Goal: Task Accomplishment & Management: Manage account settings

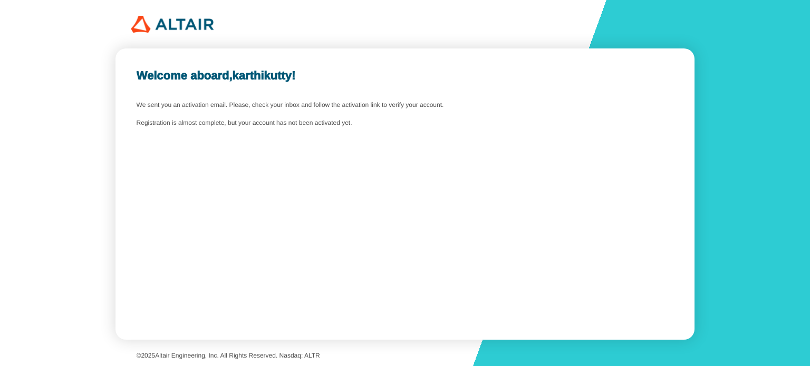
click at [0, 0] on slot "Welcome aboard, karthikutty !" at bounding box center [0, 0] width 0 height 0
click at [324, 137] on div "Welcome aboard, karthikutty ! We sent you an activation email. Please, check yo…" at bounding box center [404, 193] width 578 height 291
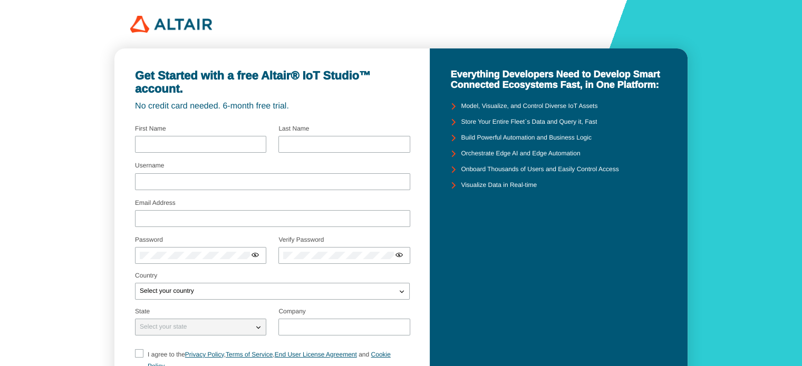
scroll to position [110, 0]
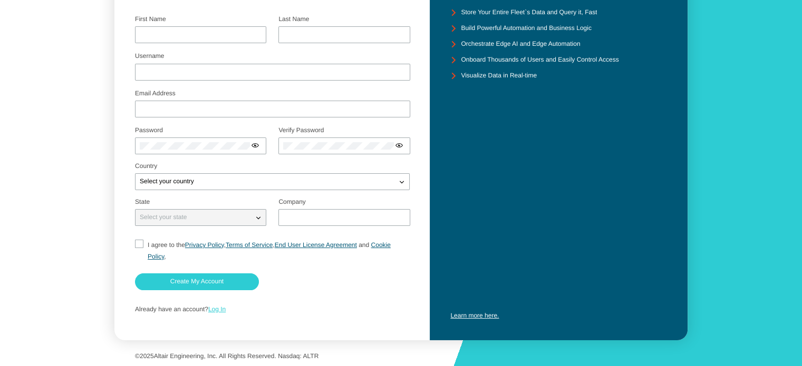
click at [219, 309] on link "Log In" at bounding box center [216, 309] width 17 height 7
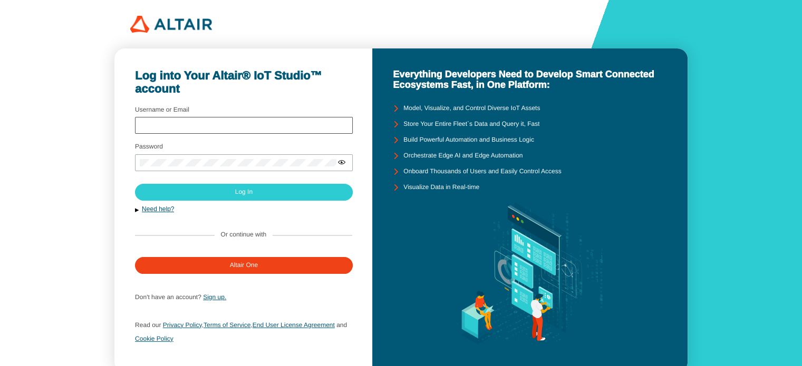
click at [272, 131] on div at bounding box center [244, 125] width 218 height 17
click at [275, 120] on div at bounding box center [244, 125] width 218 height 17
click at [265, 129] on div at bounding box center [244, 125] width 218 height 17
click at [270, 123] on input "Username or Email" at bounding box center [244, 125] width 208 height 7
type input "gmnuipriya@gmail.com"
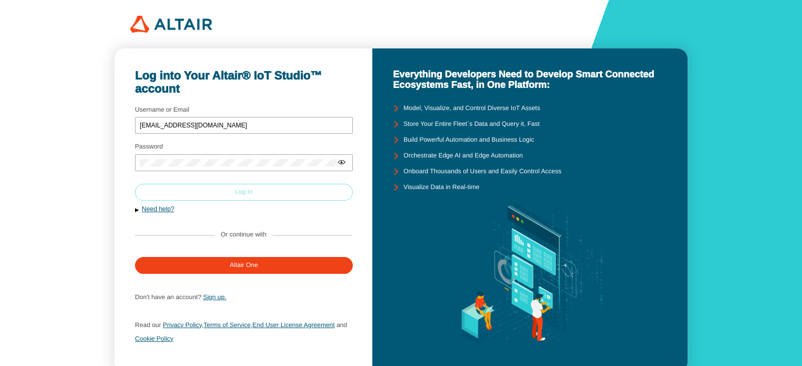
click at [267, 193] on paper-button "Log In" at bounding box center [244, 192] width 218 height 17
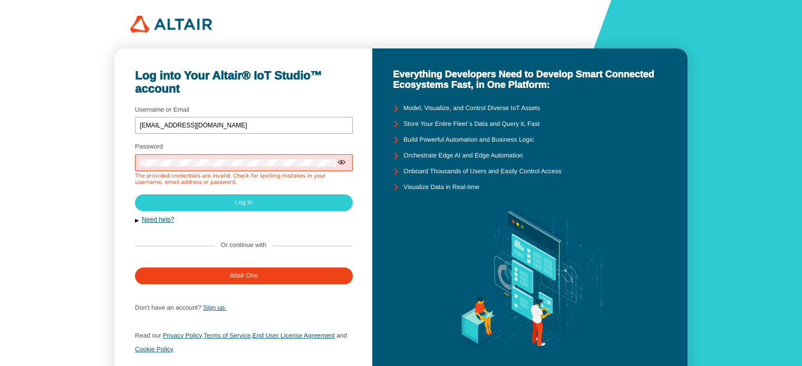
click at [339, 162] on iron-icon at bounding box center [341, 162] width 8 height 8
click at [305, 124] on input "gmnuipriya@gmail.com" at bounding box center [244, 125] width 208 height 7
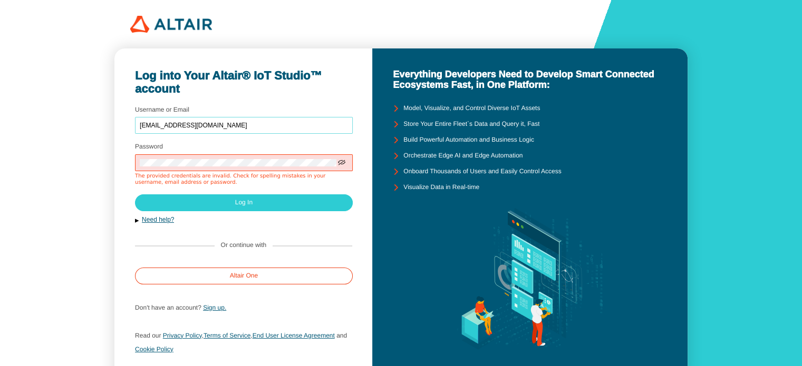
type input "gmunipriya@gmail.com"
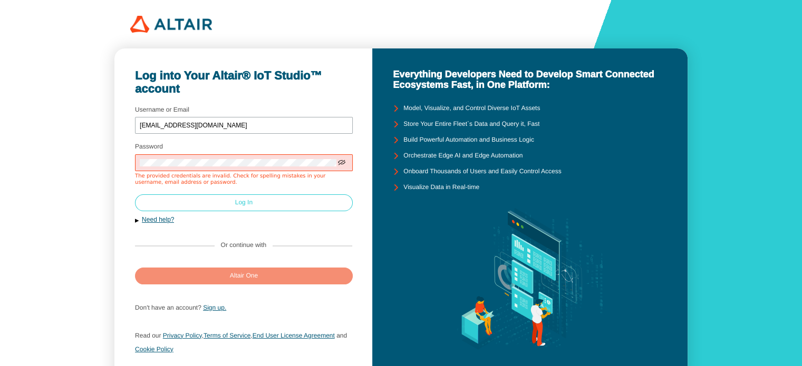
drag, startPoint x: 283, startPoint y: 277, endPoint x: 291, endPoint y: 208, distance: 70.1
click at [291, 208] on form "Username or Email gmunipriya@gmail.com Password The provided credentials are in…" at bounding box center [243, 232] width 217 height 259
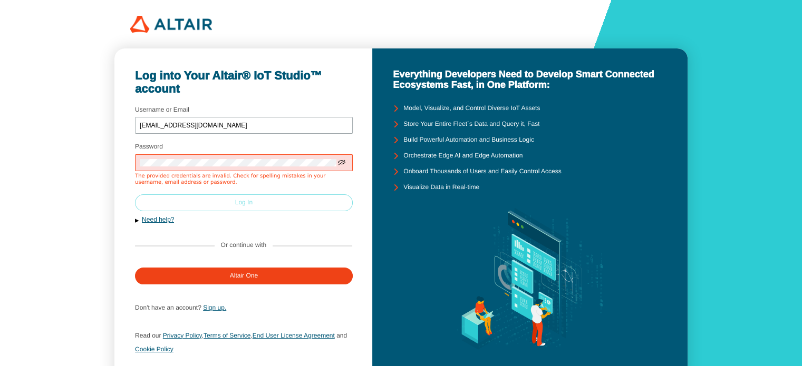
click at [291, 208] on paper-button "Log In" at bounding box center [244, 203] width 218 height 17
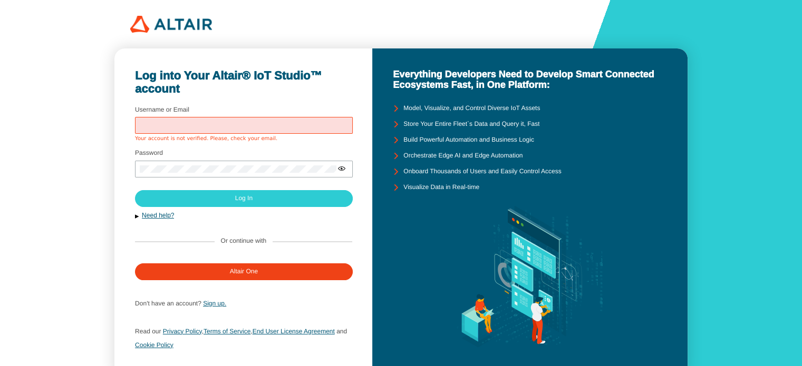
click at [249, 125] on input "Username or Email" at bounding box center [244, 125] width 208 height 7
type input "[EMAIL_ADDRESS][DOMAIN_NAME]"
click at [250, 173] on div at bounding box center [244, 169] width 218 height 17
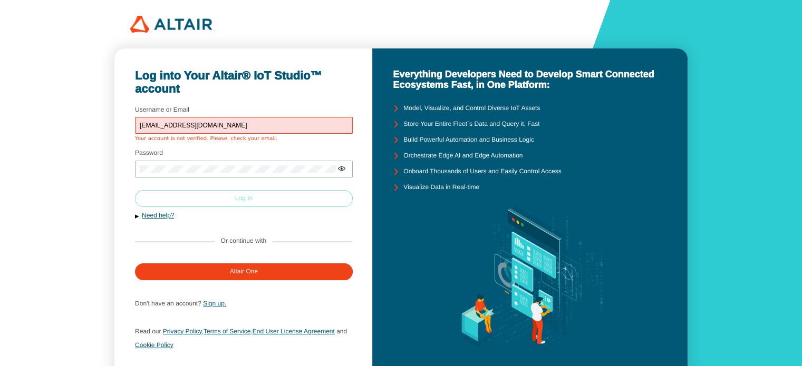
click at [254, 198] on paper-button "Log In" at bounding box center [244, 198] width 218 height 17
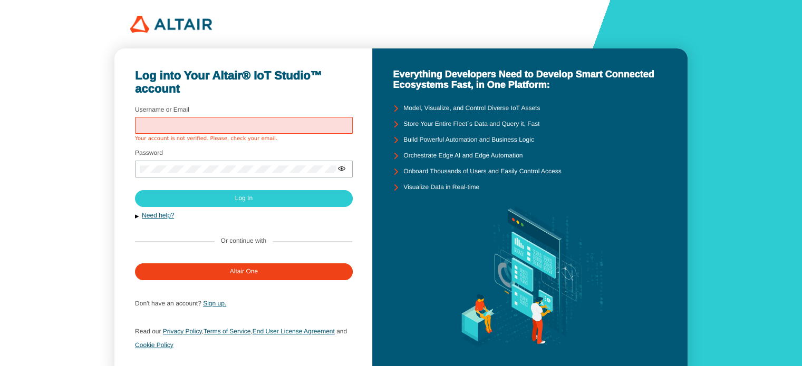
click at [252, 129] on input "Username or Email" at bounding box center [244, 125] width 208 height 7
type input "[EMAIL_ADDRESS][DOMAIN_NAME]"
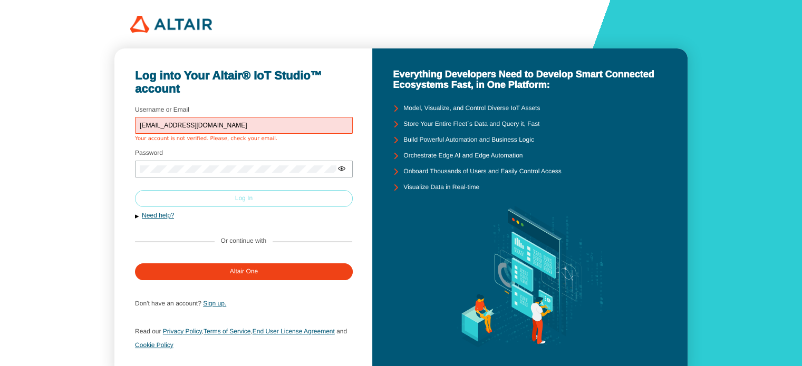
click at [257, 203] on paper-button "Log In" at bounding box center [244, 198] width 218 height 17
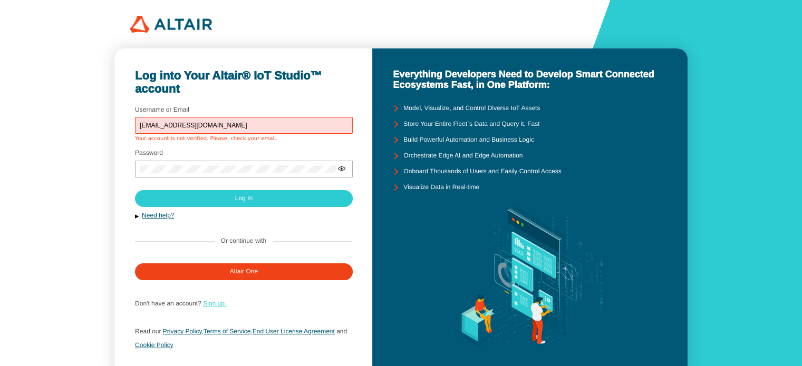
click at [215, 304] on link "Sign up." at bounding box center [214, 303] width 23 height 7
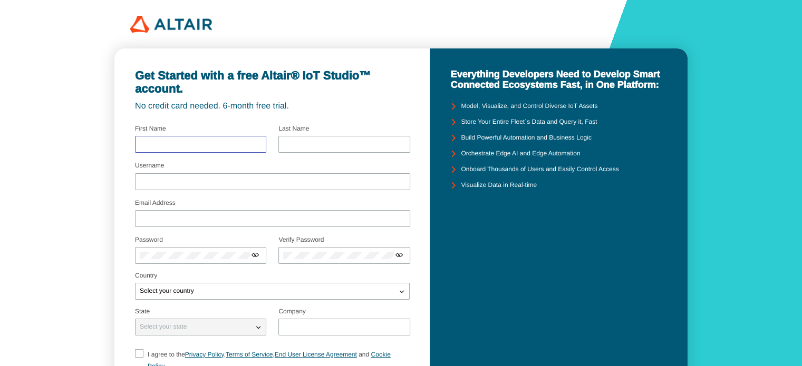
click at [217, 148] on input "text" at bounding box center [201, 144] width 122 height 7
type input "krthi"
type input "p"
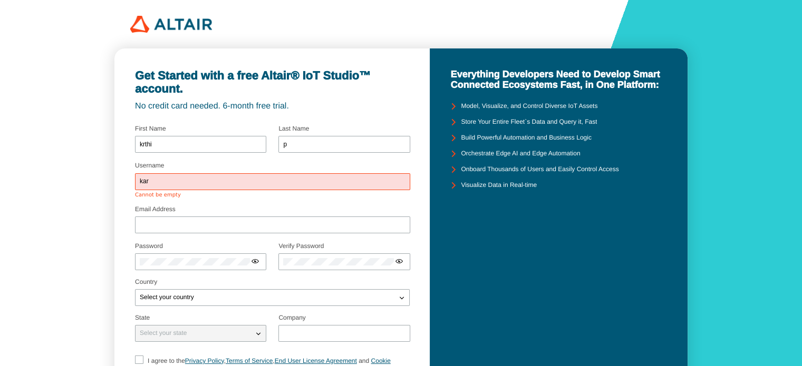
type input "karthikutty"
click at [294, 217] on div at bounding box center [272, 225] width 275 height 17
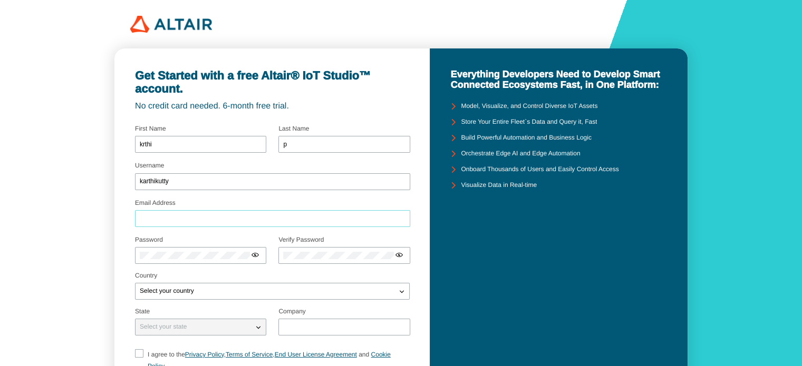
click at [294, 217] on input "Email Address" at bounding box center [273, 218] width 266 height 7
type input "[EMAIL_ADDRESS][DOMAIN_NAME]"
click at [283, 284] on div "Select your country" at bounding box center [272, 291] width 275 height 17
click at [281, 292] on div "Select your country" at bounding box center [265, 291] width 261 height 11
type input "india"
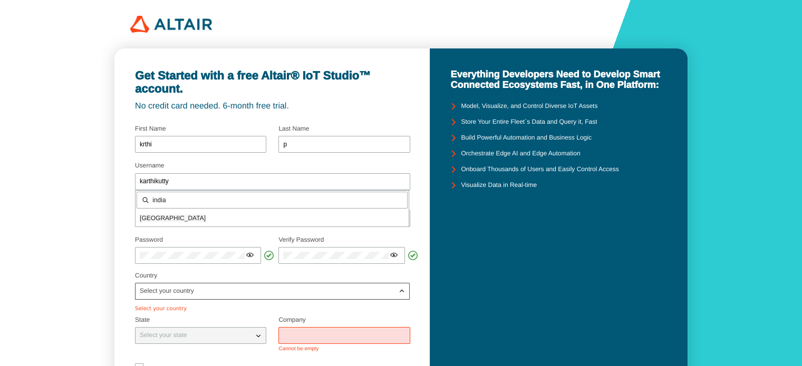
click at [281, 292] on div "Select your country" at bounding box center [265, 291] width 261 height 11
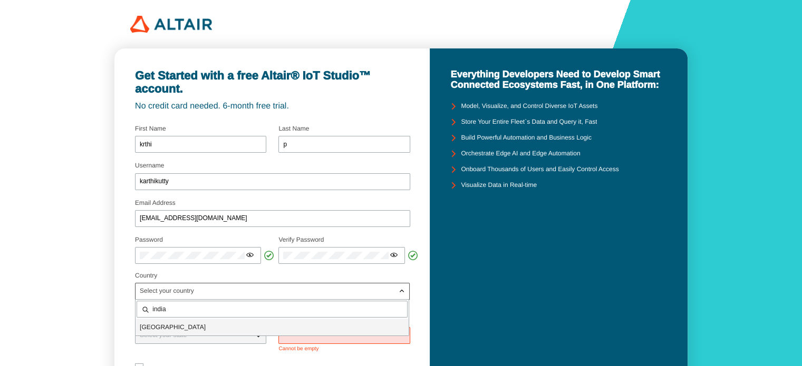
drag, startPoint x: 235, startPoint y: 335, endPoint x: 236, endPoint y: 328, distance: 6.9
click at [236, 328] on div "[GEOGRAPHIC_DATA]" at bounding box center [271, 327] width 273 height 17
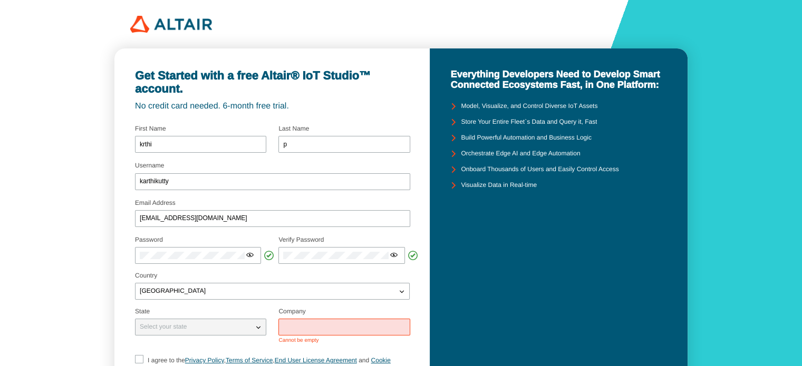
click at [236, 328] on div "Select your state" at bounding box center [194, 327] width 118 height 11
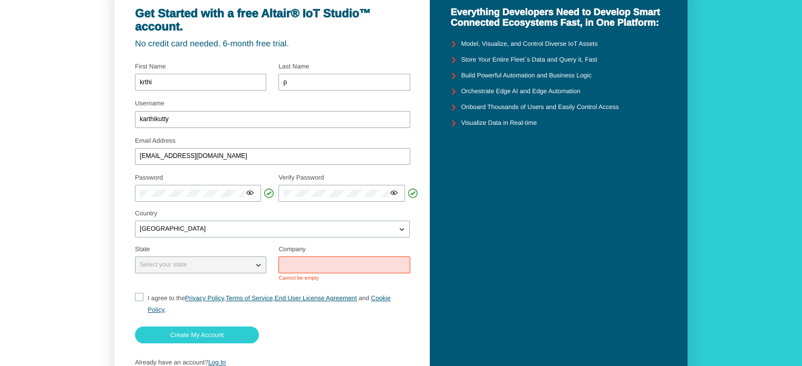
scroll to position [84, 0]
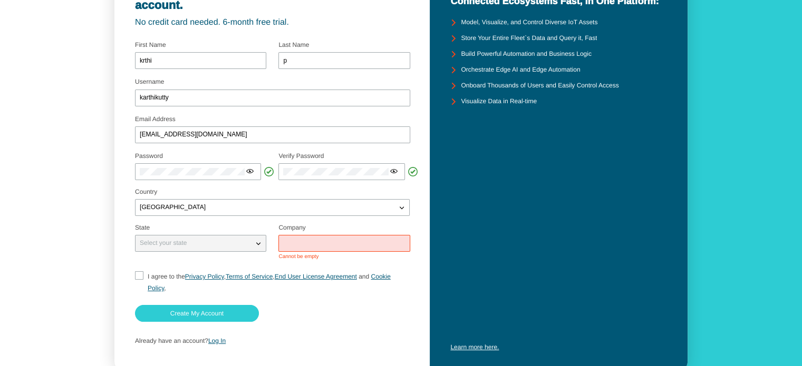
click at [320, 244] on input "text" at bounding box center [344, 243] width 122 height 7
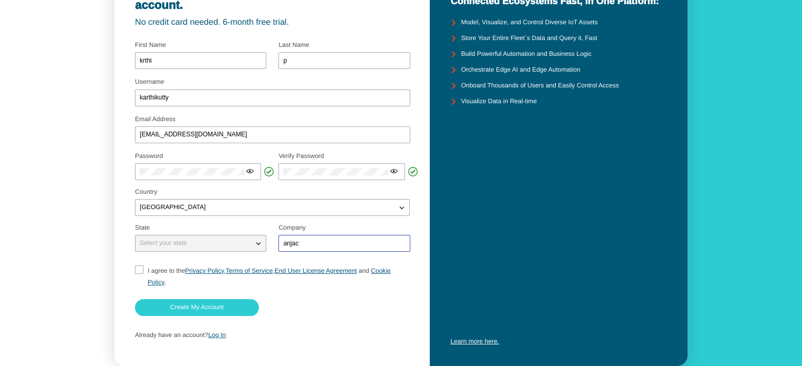
type input "anjac"
click at [149, 265] on div "I agree to the Privacy Policy , Terms of Service , End User License Agreement a…" at bounding box center [279, 276] width 263 height 23
click at [139, 270] on input "I agree to the Privacy Policy , Terms of Service , End User License Agreement a…" at bounding box center [138, 277] width 7 height 23
checkbox input "true"
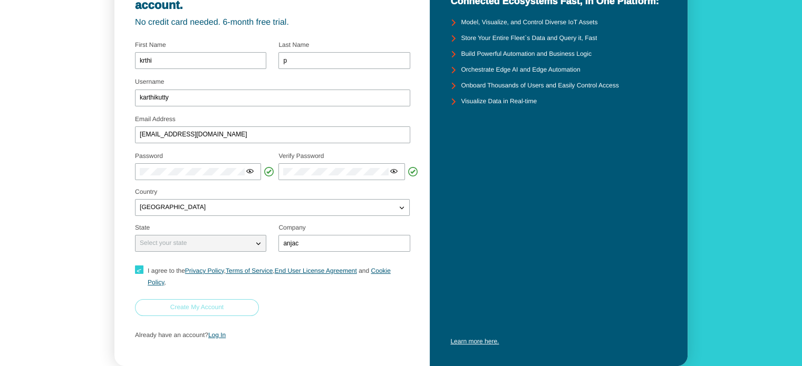
click at [0, 0] on slot "Create My Account" at bounding box center [0, 0] width 0 height 0
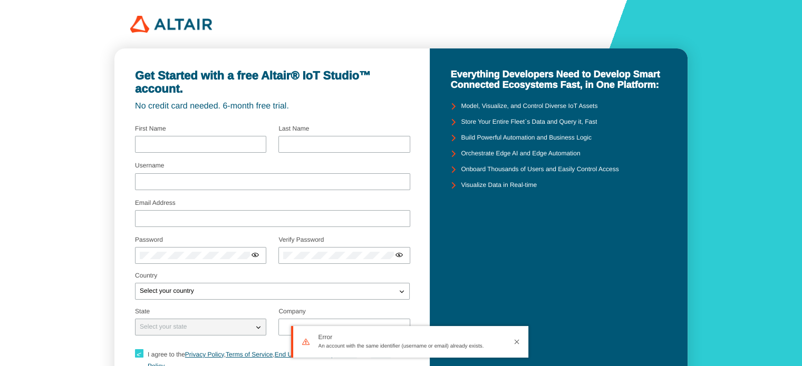
type input "krthi"
type input "p"
type input "karthikutty"
type input "gmunipriya@gmail.com"
type input "anjac"
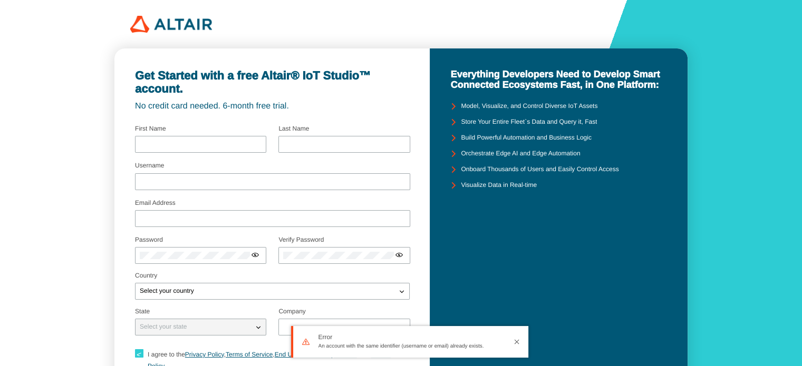
checkbox input "true"
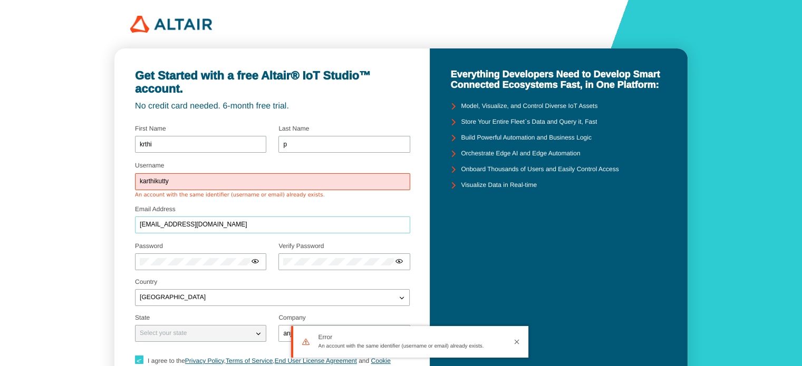
drag, startPoint x: 234, startPoint y: 225, endPoint x: 121, endPoint y: 226, distance: 113.3
click at [121, 226] on div "Get Started with a free Altair® IoT Studio™ account. No credit card needed. 6-m…" at bounding box center [271, 252] width 315 height 408
type input "24pca103@anjaconline.org"
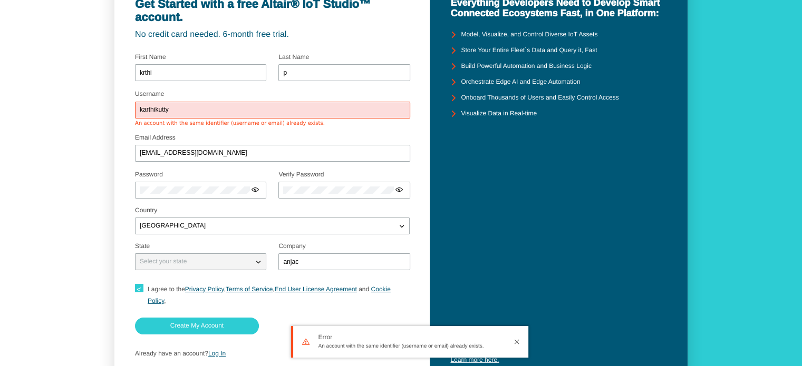
scroll to position [94, 0]
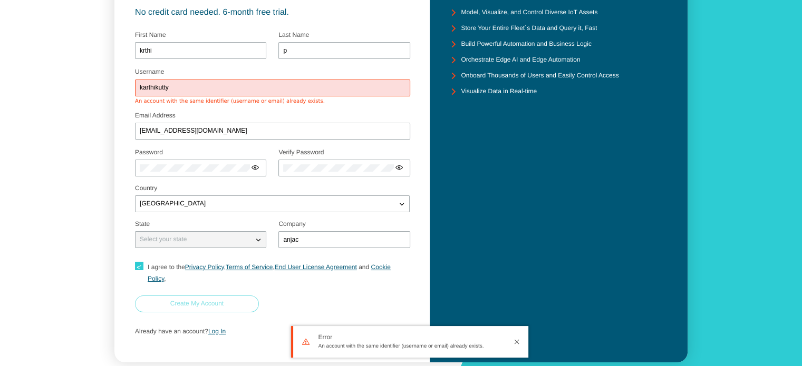
click at [247, 300] on paper-button "Create My Account" at bounding box center [197, 304] width 124 height 17
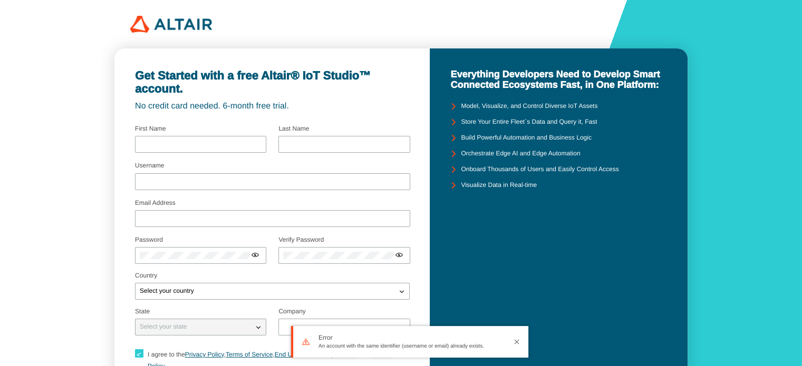
type input "krthi"
type input "p"
type input "karthikutty"
type input "[EMAIL_ADDRESS][DOMAIN_NAME]"
type input "anjac"
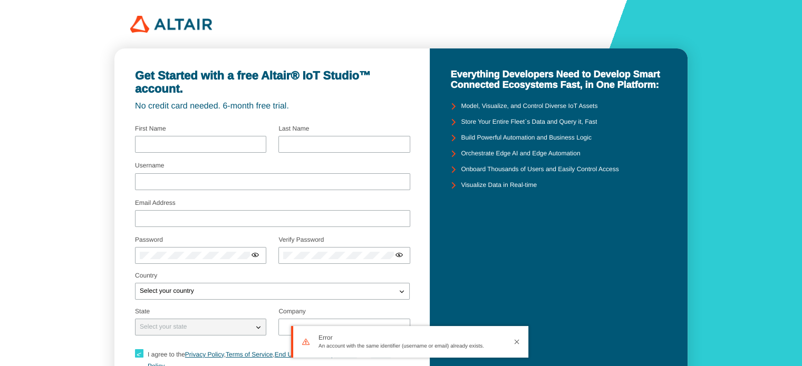
checkbox input "true"
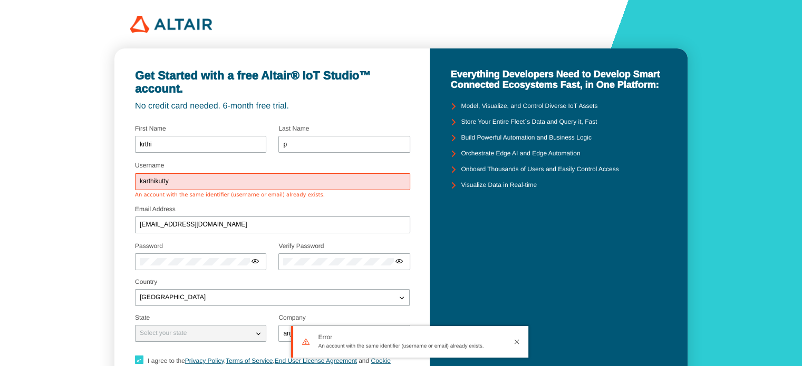
click at [225, 180] on input "karthikutty" at bounding box center [273, 181] width 266 height 7
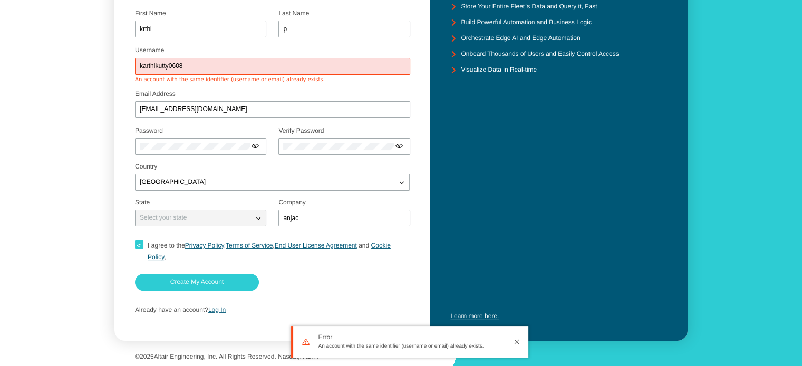
scroll to position [116, 0]
type input "karthikutty0608"
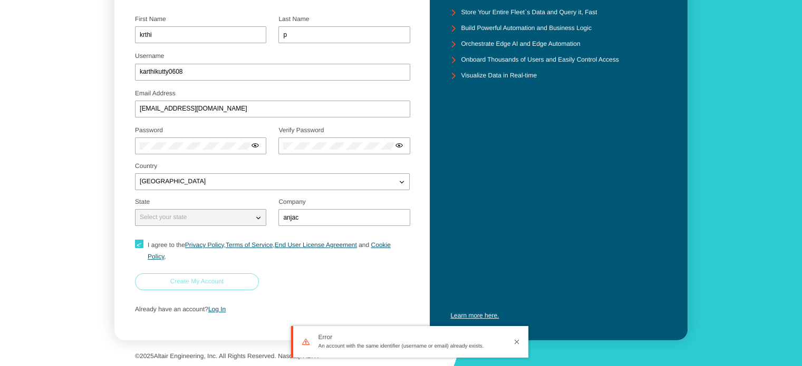
click at [0, 0] on slot "Create My Account" at bounding box center [0, 0] width 0 height 0
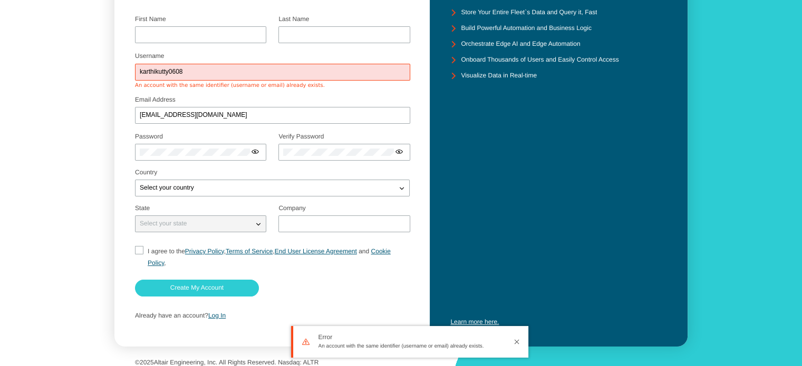
click at [216, 307] on div "Already have an account? Log In" at bounding box center [272, 316] width 275 height 20
click at [217, 314] on link "Log In" at bounding box center [216, 315] width 17 height 7
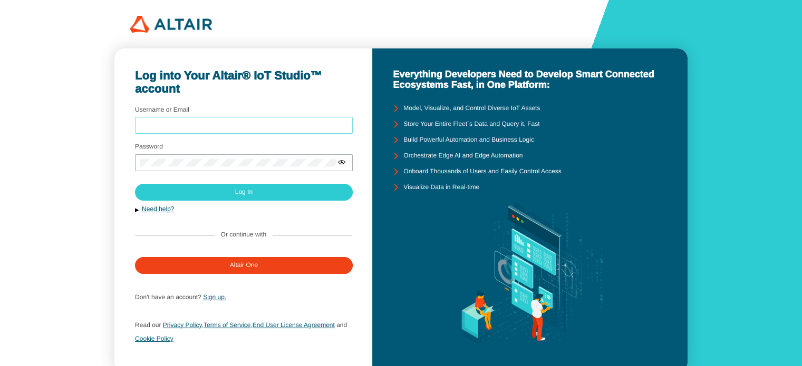
click at [227, 127] on input "Username or Email" at bounding box center [244, 125] width 208 height 7
click at [166, 124] on input "[EMAIL_ADDRESS][DOMAIN_NAME]" at bounding box center [244, 125] width 208 height 7
type input "[EMAIL_ADDRESS][DOMAIN_NAME]"
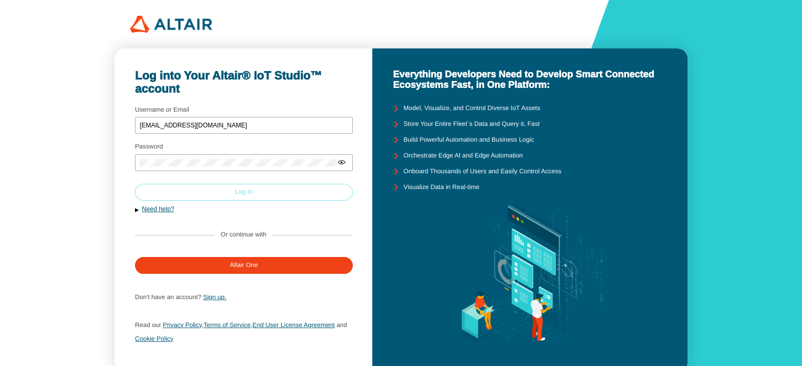
click at [198, 191] on paper-button "Log In" at bounding box center [244, 192] width 218 height 17
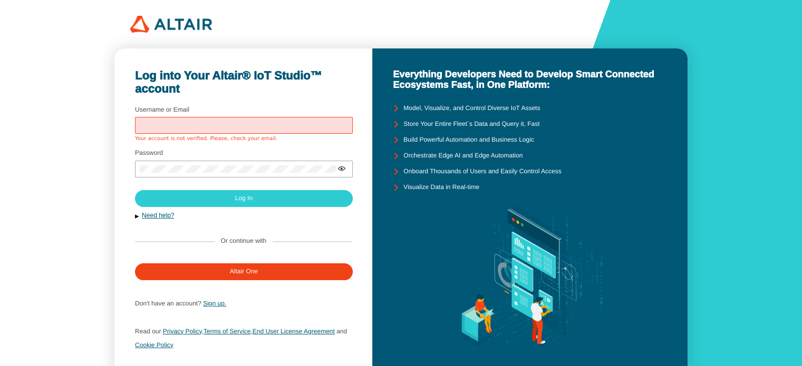
click at [207, 125] on input "Username or Email" at bounding box center [244, 125] width 208 height 7
type input "karthikutty"
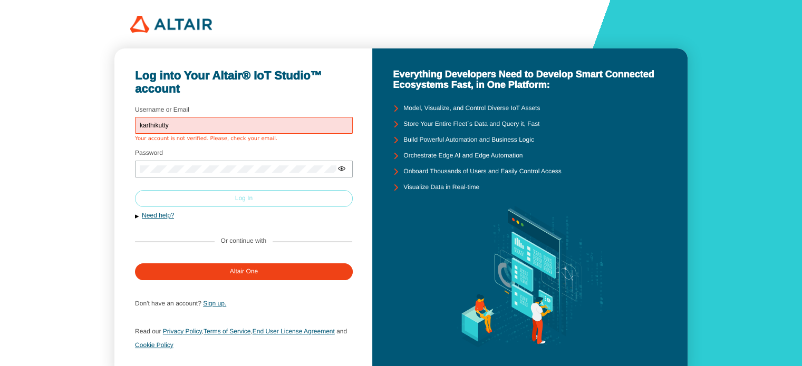
click at [223, 204] on paper-button "Log In" at bounding box center [244, 198] width 218 height 17
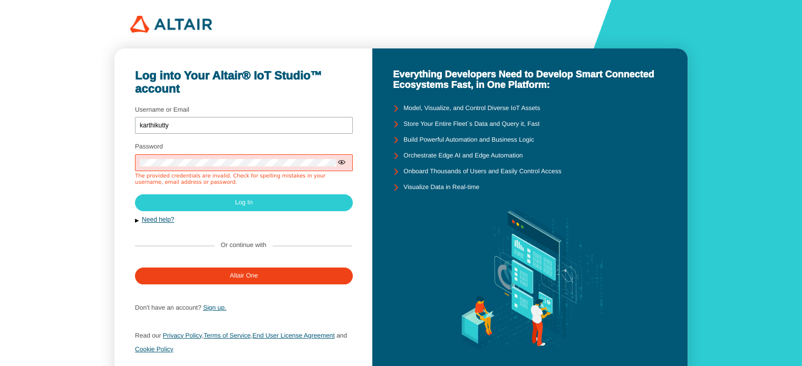
click at [341, 164] on iron-icon at bounding box center [341, 162] width 8 height 8
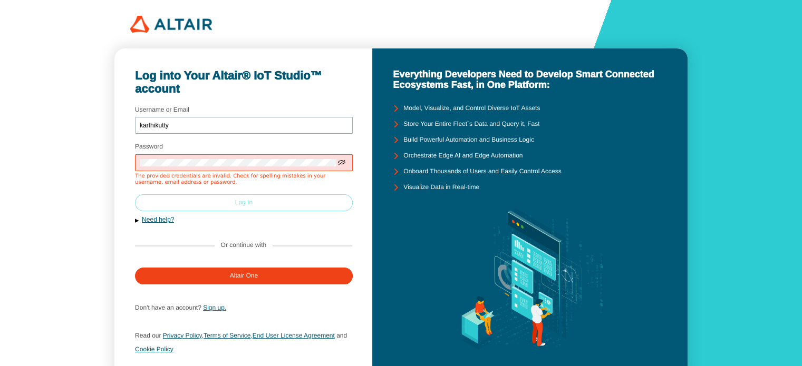
click at [259, 208] on paper-button "Log In" at bounding box center [244, 203] width 218 height 17
